Goal: Task Accomplishment & Management: Manage account settings

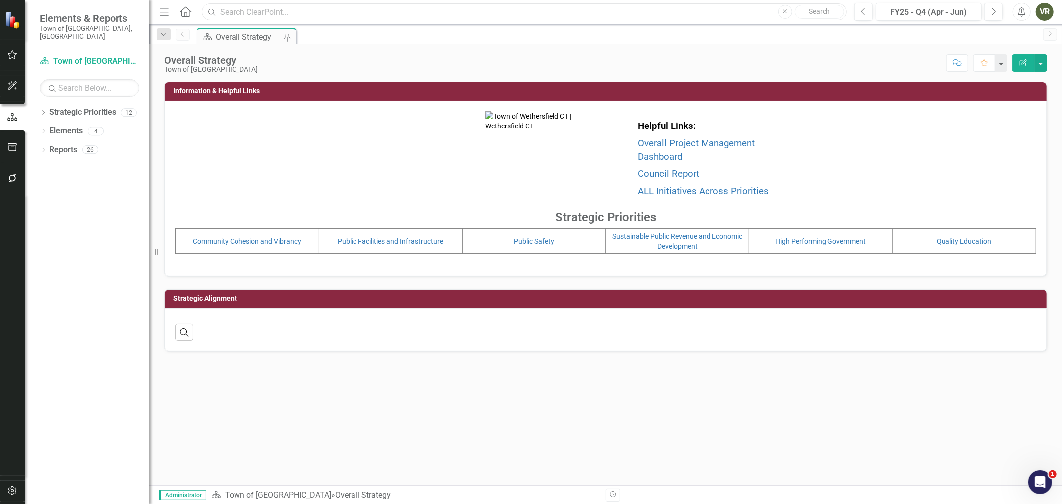
click at [333, 14] on input "text" at bounding box center [524, 11] width 645 height 17
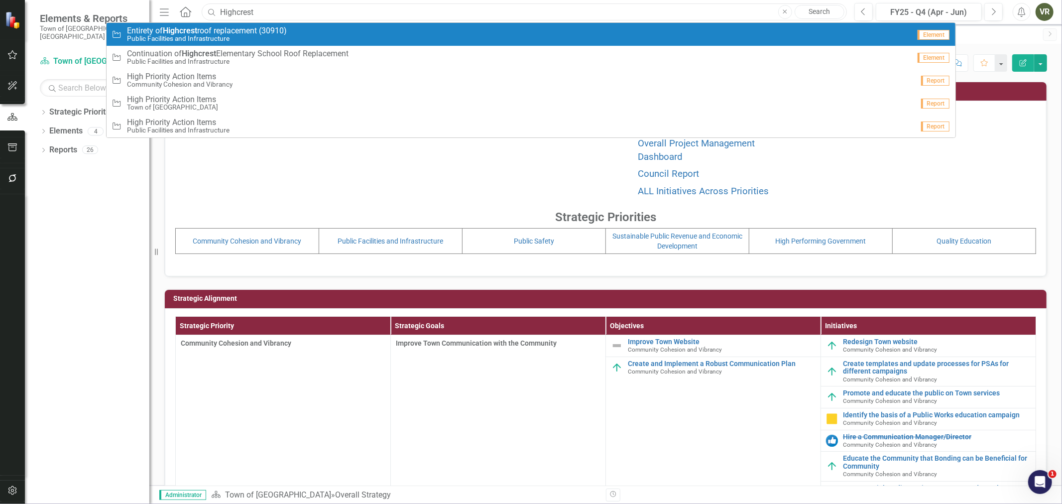
type input "Highcrest"
click at [310, 30] on div "Initiative Entirety of Highcrest roof replacement (30910) Public Facilities and…" at bounding box center [511, 34] width 798 height 16
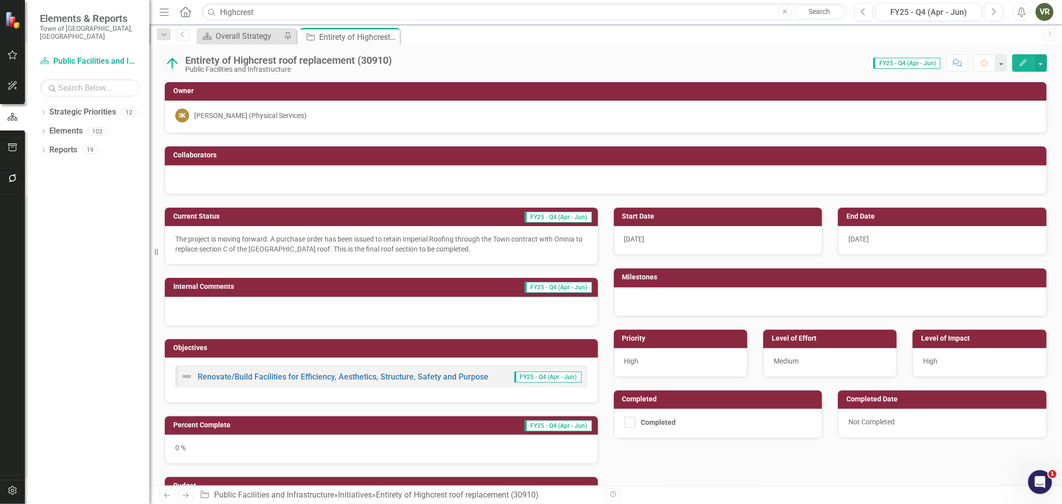
scroll to position [111, 0]
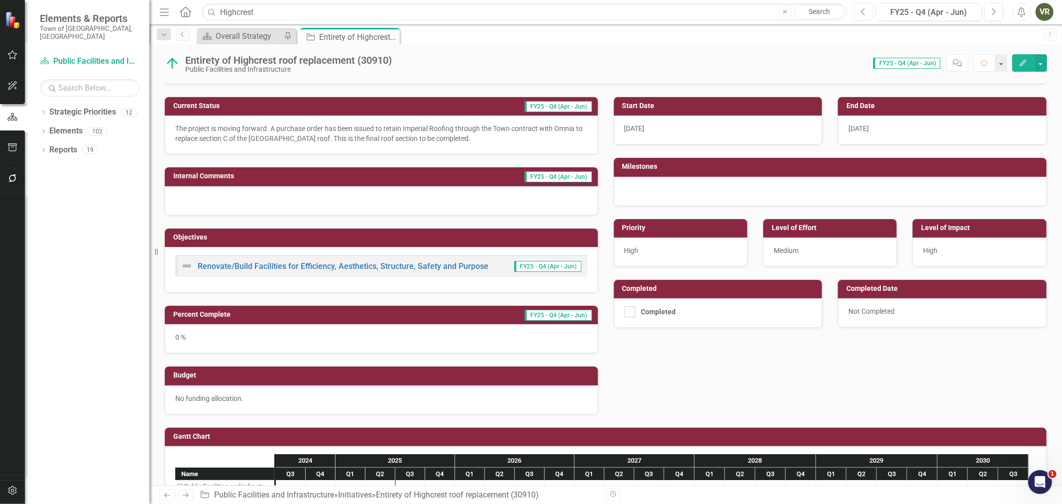
click at [868, 15] on button "Previous" at bounding box center [864, 12] width 18 height 18
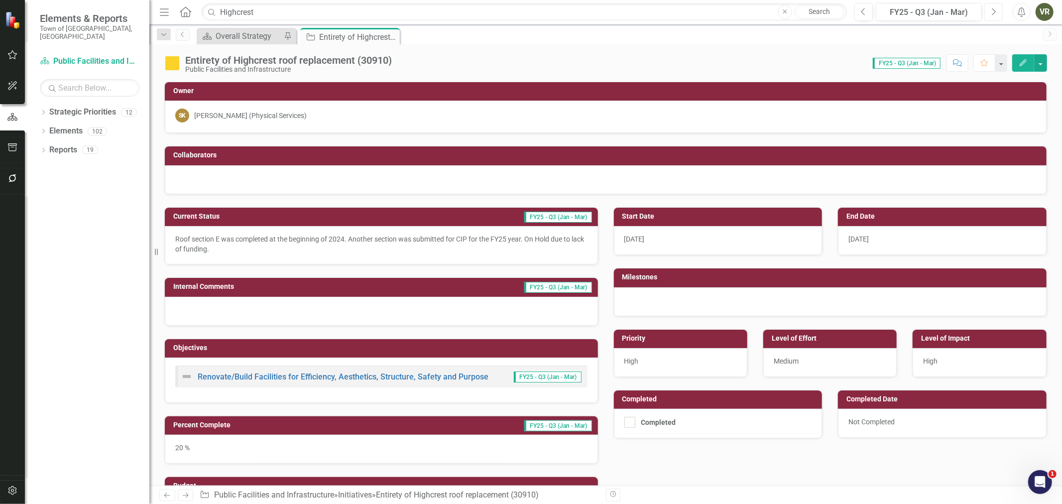
click at [985, 16] on button "Next" at bounding box center [994, 12] width 18 height 18
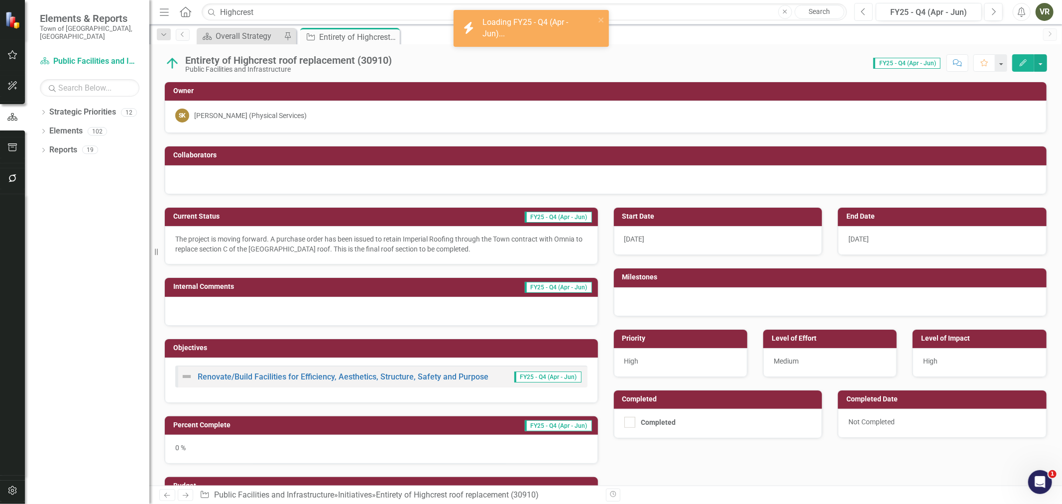
click at [867, 15] on button "Previous" at bounding box center [864, 12] width 18 height 18
click at [988, 8] on button "Next" at bounding box center [994, 12] width 18 height 18
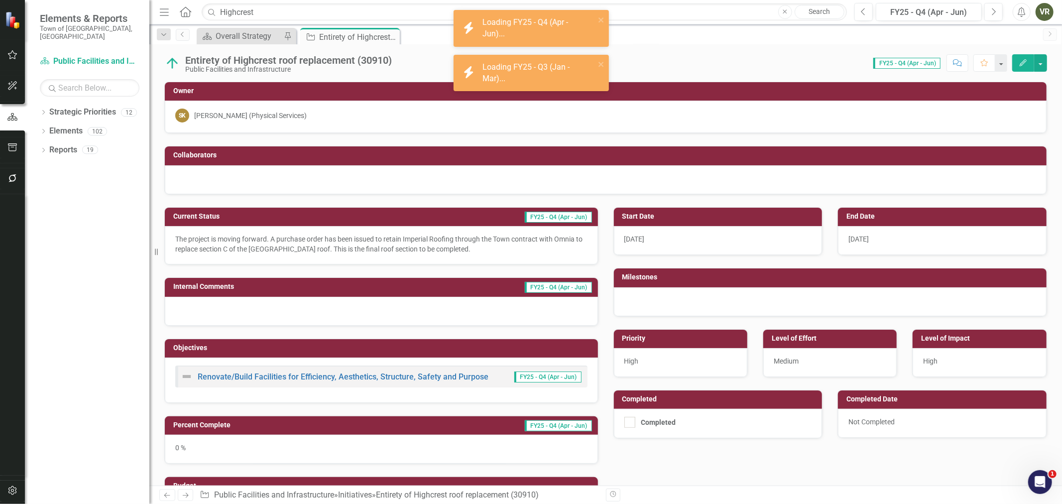
click at [191, 447] on div "0 %" at bounding box center [381, 449] width 433 height 29
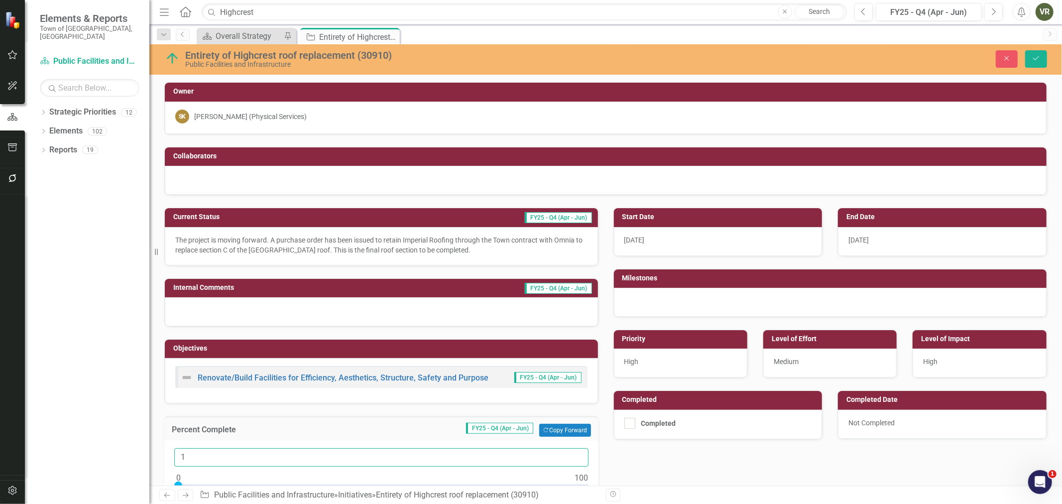
click at [574, 454] on input "1" at bounding box center [381, 457] width 414 height 18
click at [574, 454] on input "2" at bounding box center [381, 457] width 414 height 18
click at [574, 454] on input "3" at bounding box center [381, 457] width 414 height 18
click at [574, 454] on input "15" at bounding box center [381, 457] width 414 height 18
click at [574, 454] on input "16" at bounding box center [381, 457] width 414 height 18
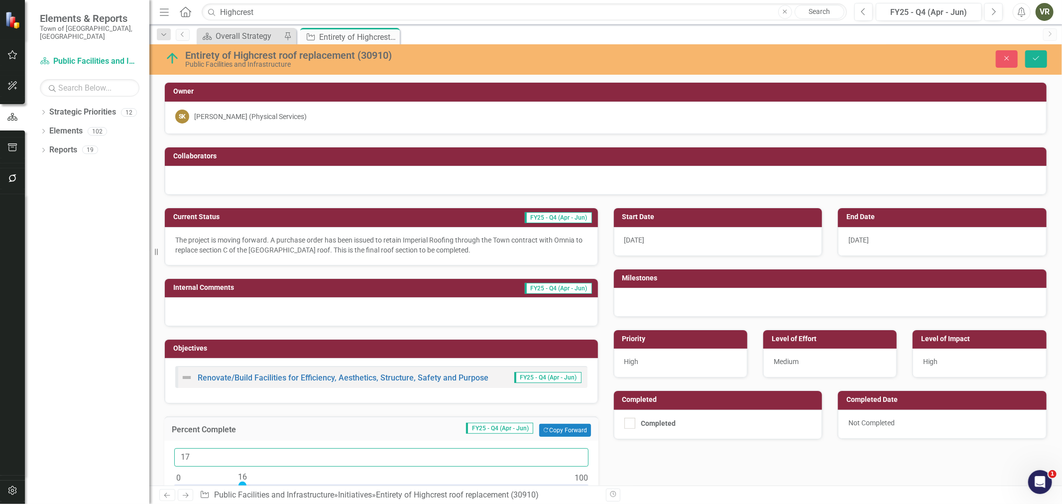
click at [574, 454] on input "17" at bounding box center [381, 457] width 414 height 18
click at [574, 454] on input "18" at bounding box center [381, 457] width 414 height 18
click at [574, 454] on input "19" at bounding box center [381, 457] width 414 height 18
type input "20"
click at [574, 454] on input "20" at bounding box center [381, 457] width 414 height 18
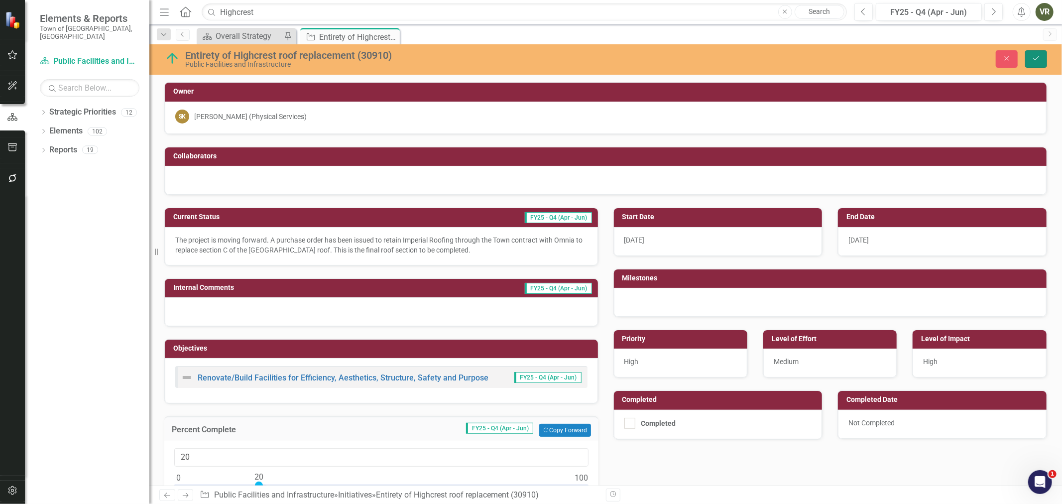
click at [1033, 62] on button "Save" at bounding box center [1036, 58] width 22 height 17
